Goal: Subscribe to service/newsletter

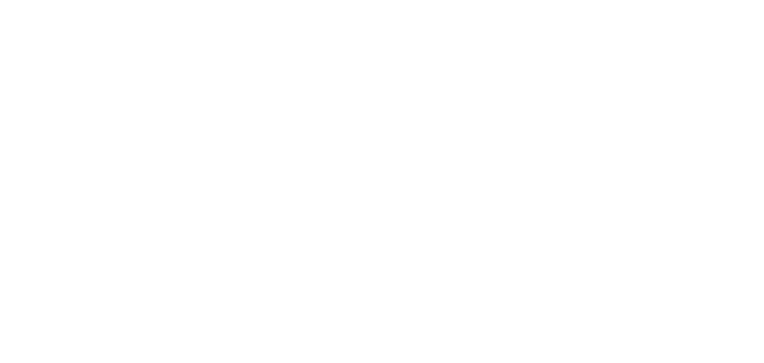
click at [0, 0] on input "First Name *" at bounding box center [0, 0] width 0 height 0
type input "Codrut"
type input "Neacsu"
select select "3015811"
click at [0, 0] on input "Email *" at bounding box center [0, 0] width 0 height 0
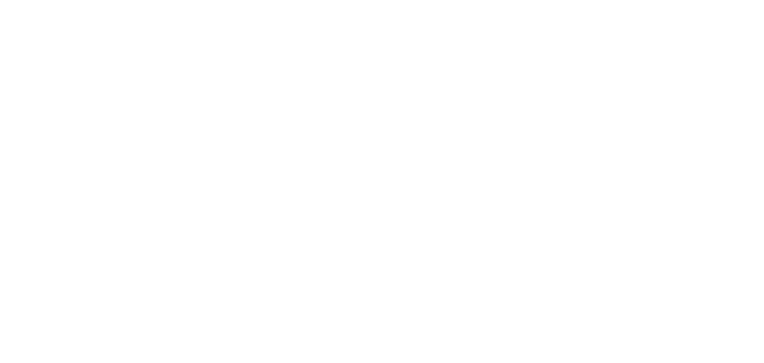
type input "[EMAIL_ADDRESS][DOMAIN_NAME]"
click at [0, 0] on label "I’d like to receive updates via mail about Getronics products and services and …" at bounding box center [0, 0] width 0 height 0
click at [0, 0] on input "I’d like to receive updates via mail about Getronics products and services and …" at bounding box center [0, 0] width 0 height 0
checkbox input "true"
click at [0, 0] on input "SIGN UP HERE" at bounding box center [0, 0] width 0 height 0
